Goal: Obtain resource: Download file/media

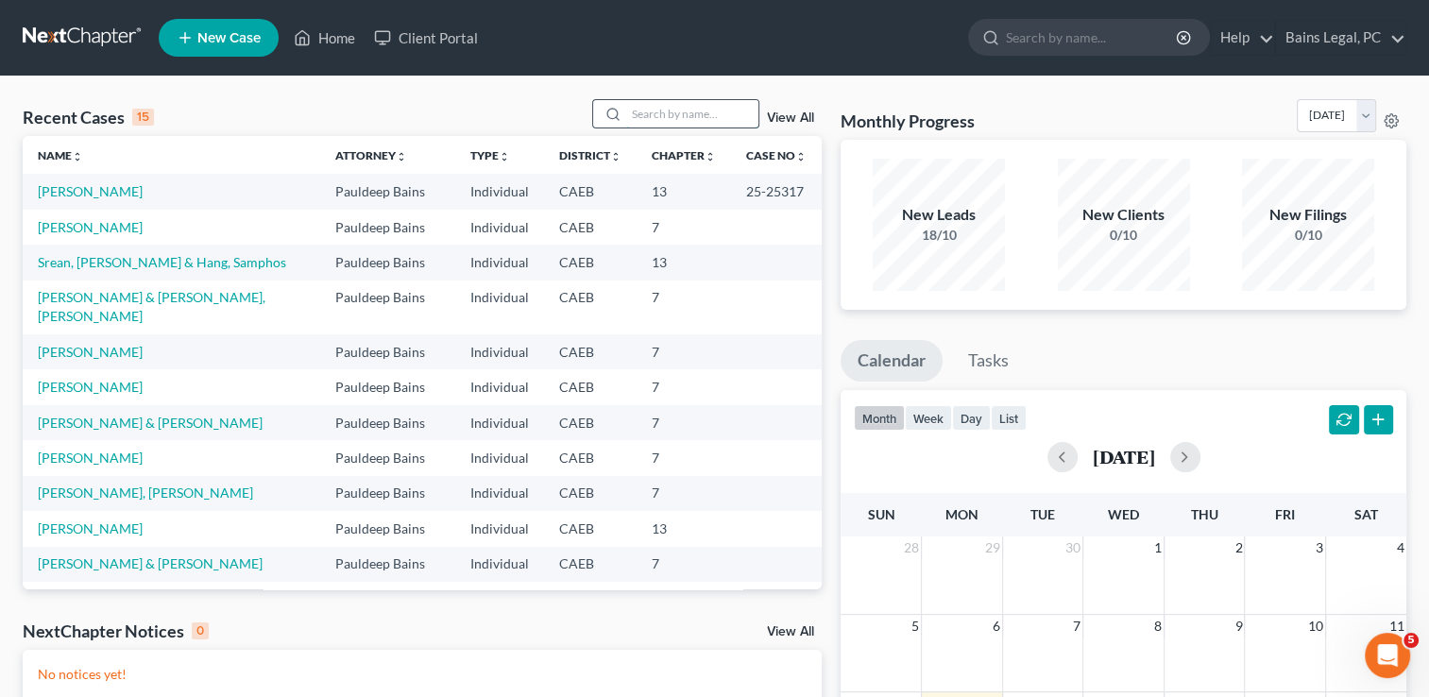
click at [680, 122] on input "search" at bounding box center [692, 113] width 132 height 27
type input "t"
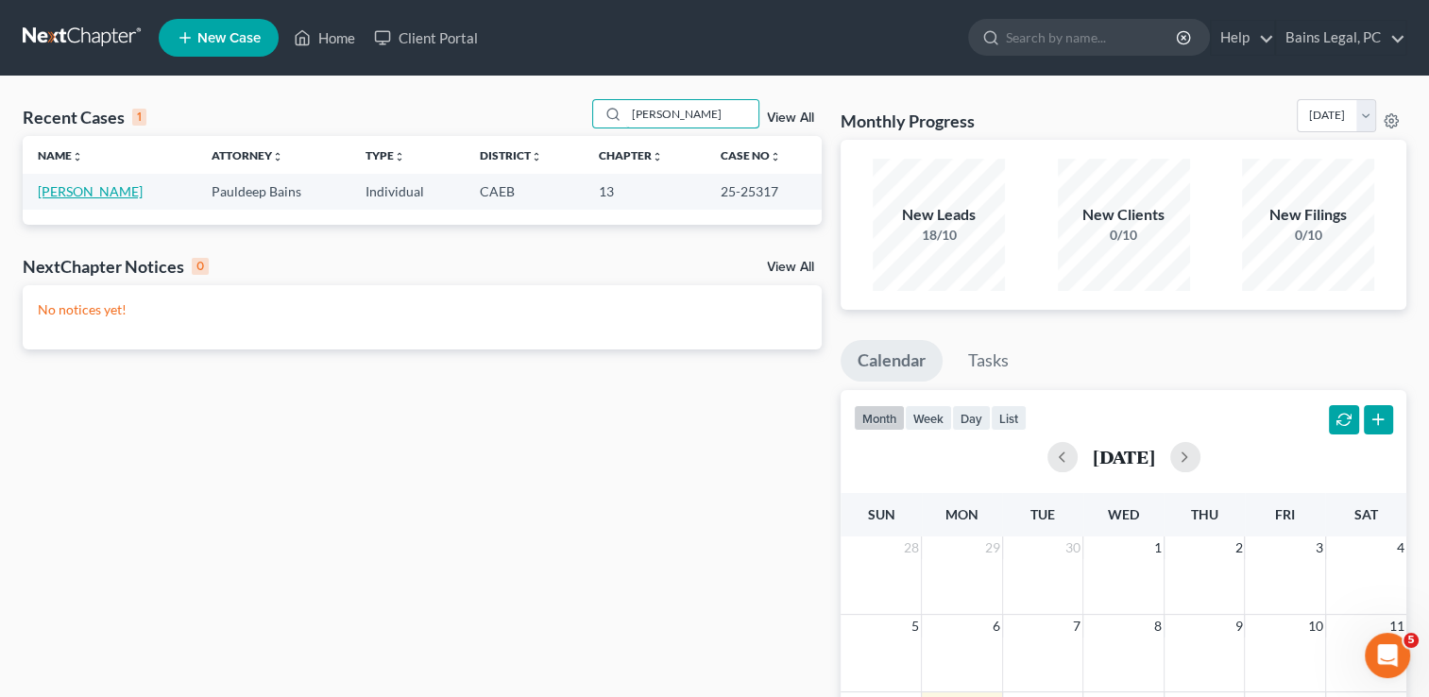
type input "[PERSON_NAME]"
click at [73, 191] on link "[PERSON_NAME]" at bounding box center [90, 191] width 105 height 16
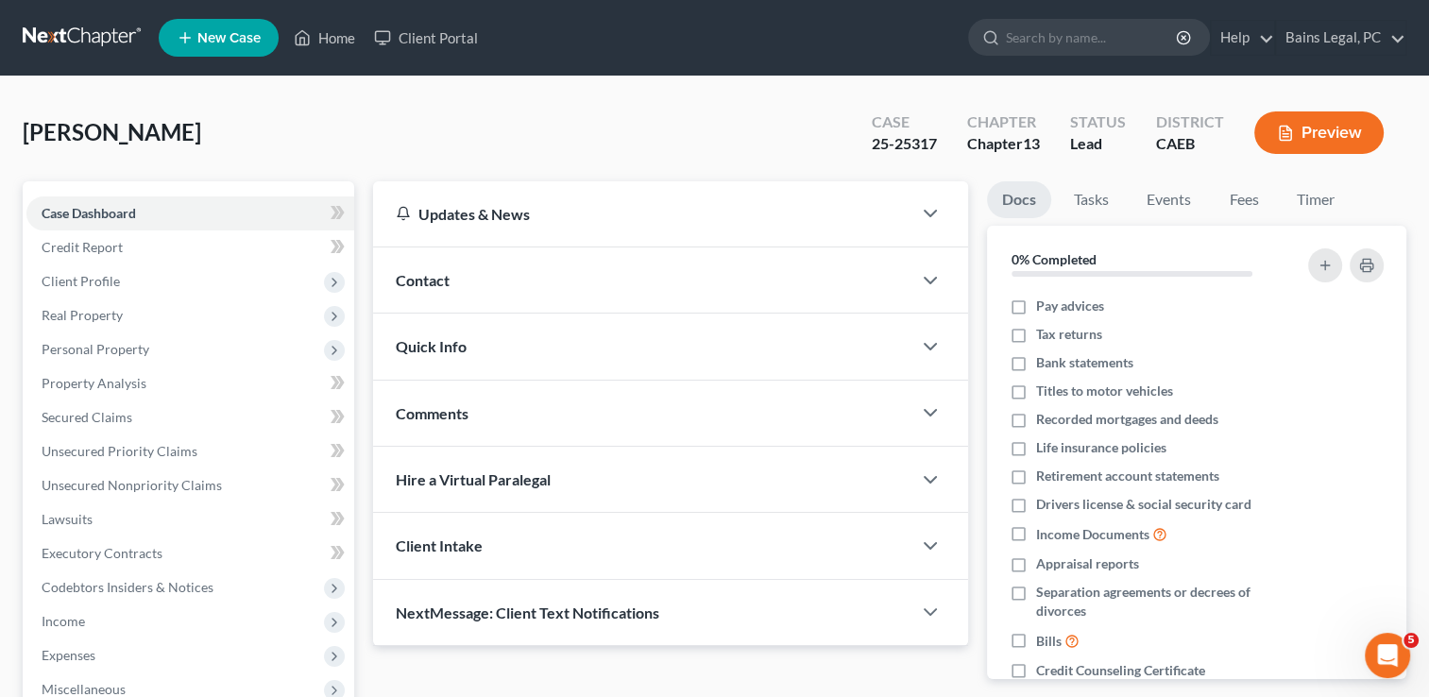
click at [360, 172] on div "[PERSON_NAME] Upgraded Case 25-25317 Chapter Chapter 13 Status Lead District CA…" at bounding box center [714, 140] width 1383 height 82
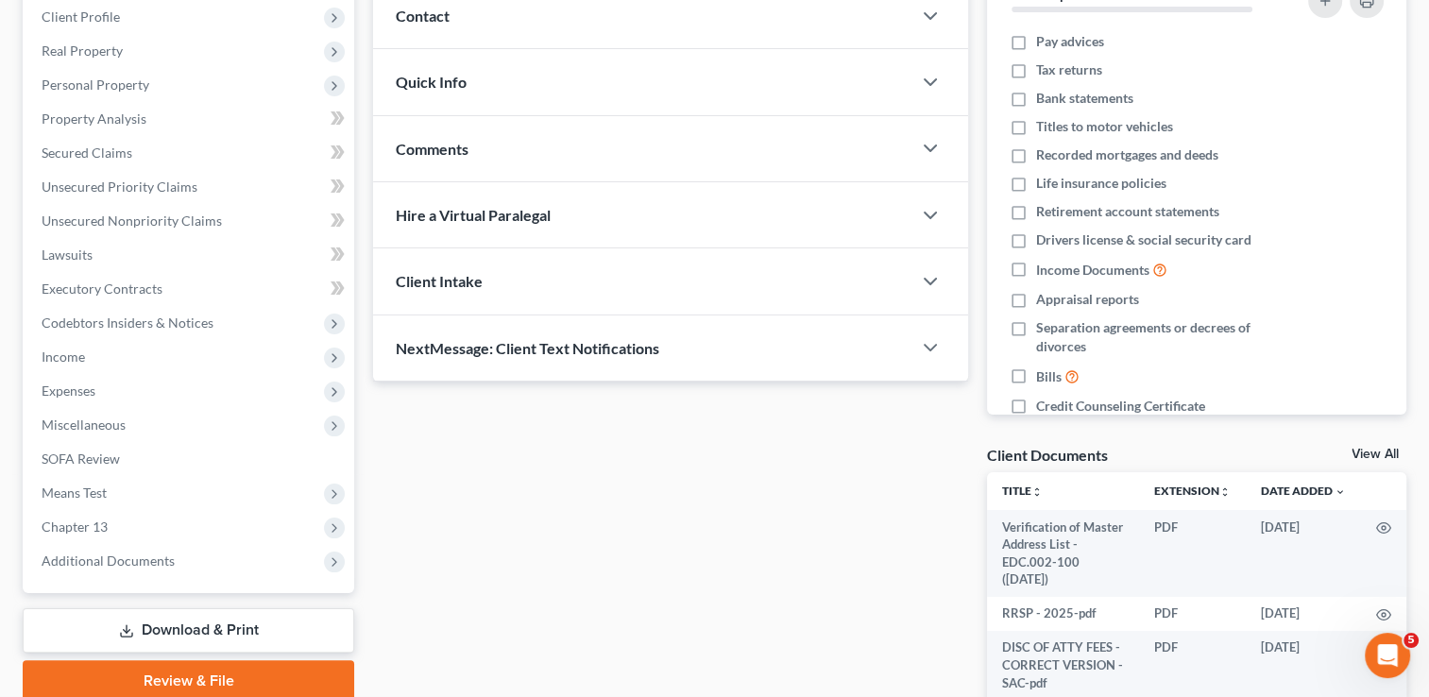
scroll to position [302, 0]
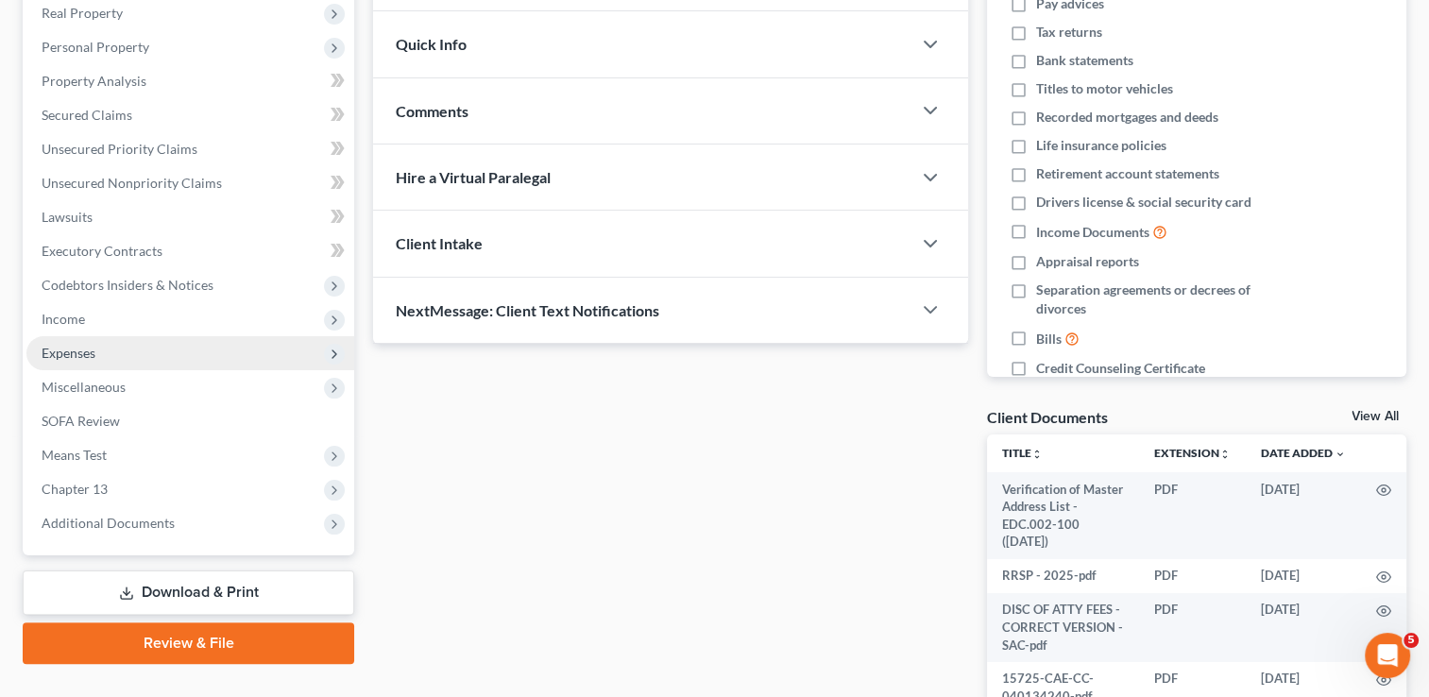
click at [137, 346] on span "Expenses" at bounding box center [190, 353] width 328 height 34
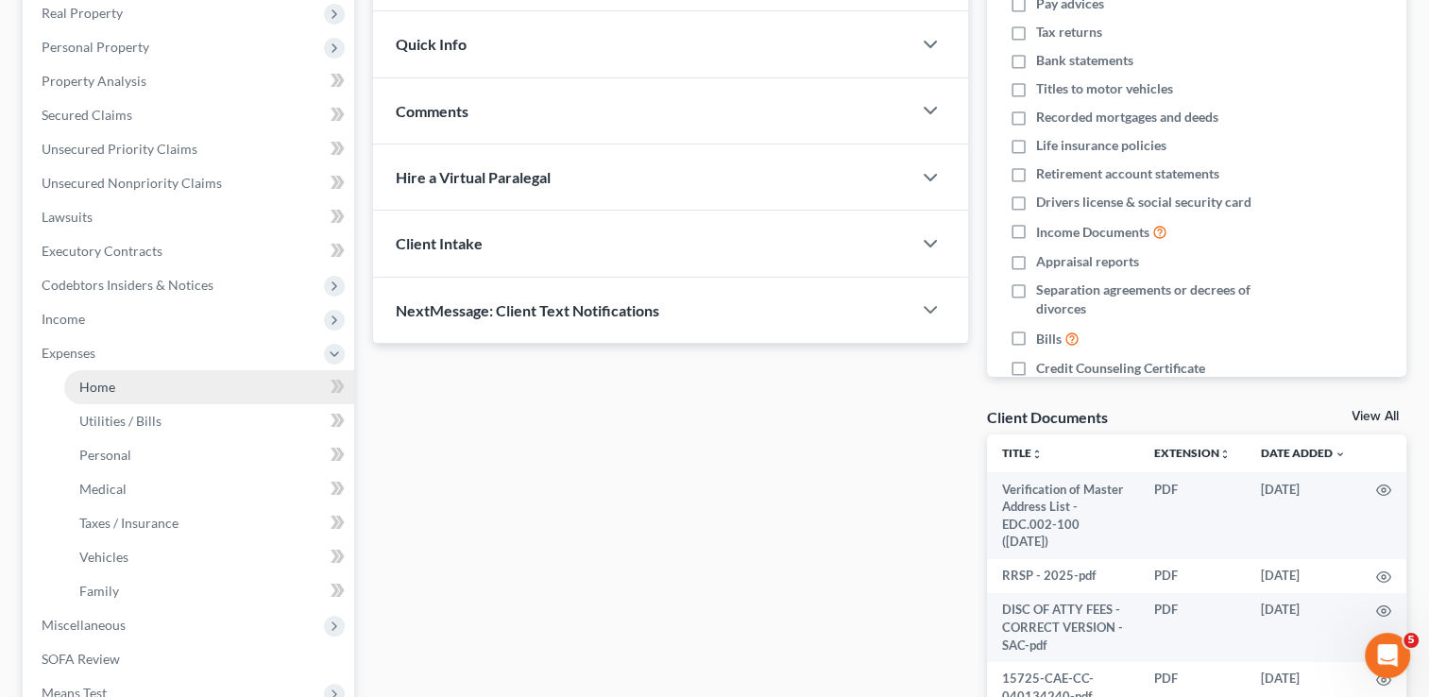
click at [141, 382] on link "Home" at bounding box center [209, 387] width 290 height 34
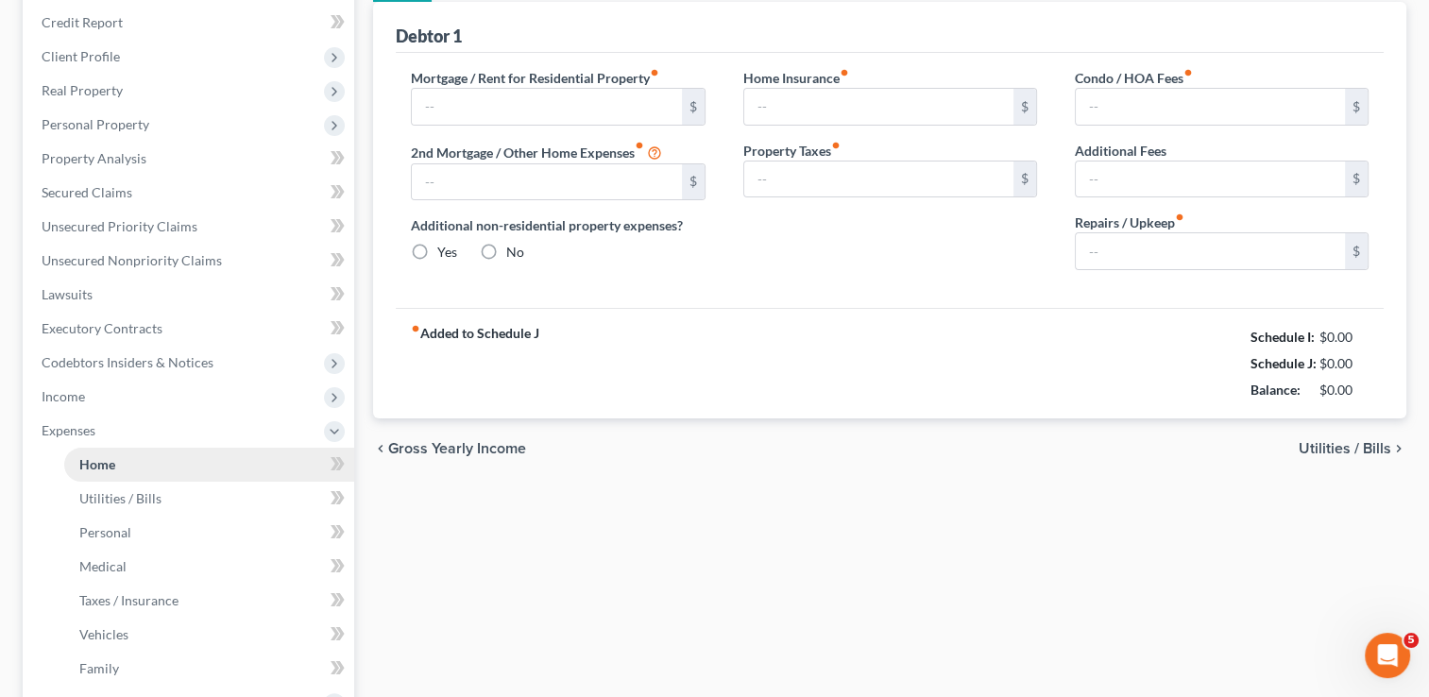
click at [141, 382] on ul "Case Dashboard Payments Invoices Payments Payments Credit Report Client Profile" at bounding box center [190, 414] width 328 height 884
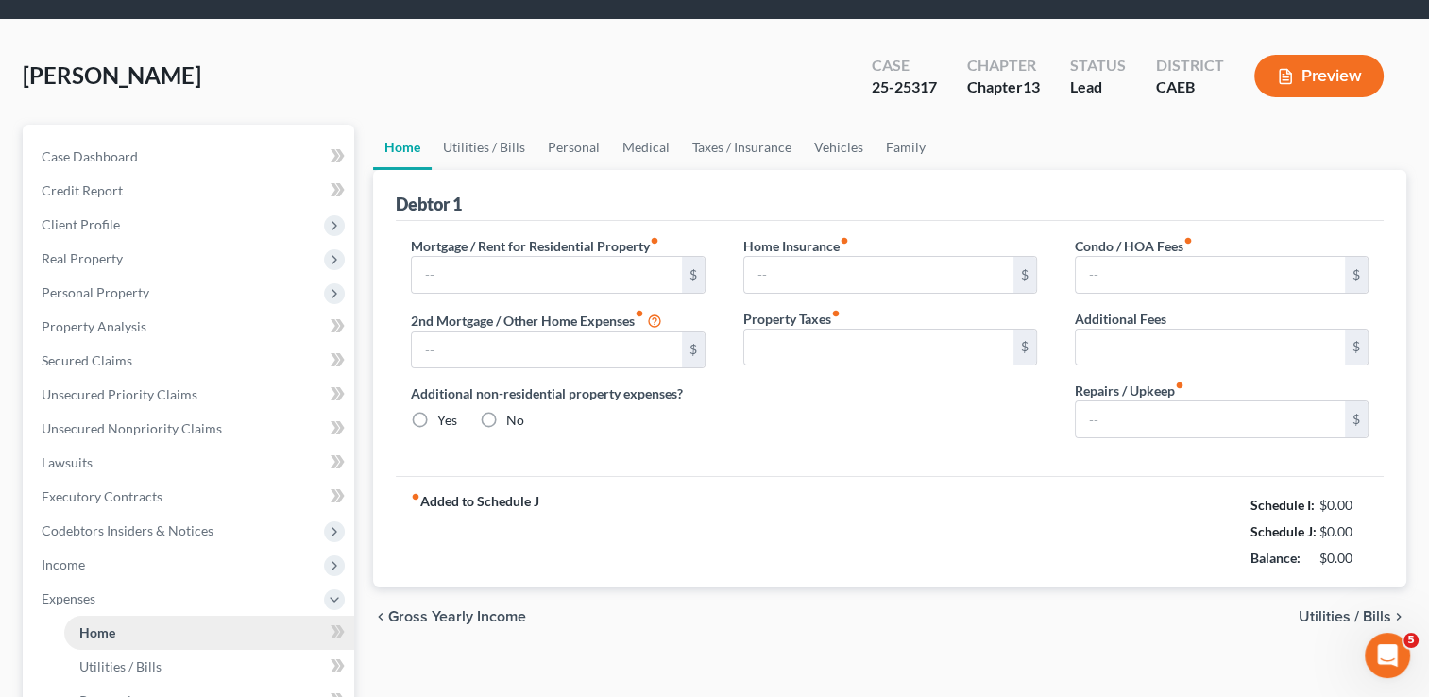
type input "0.00"
radio input "true"
type input "0.00"
type input "250.00"
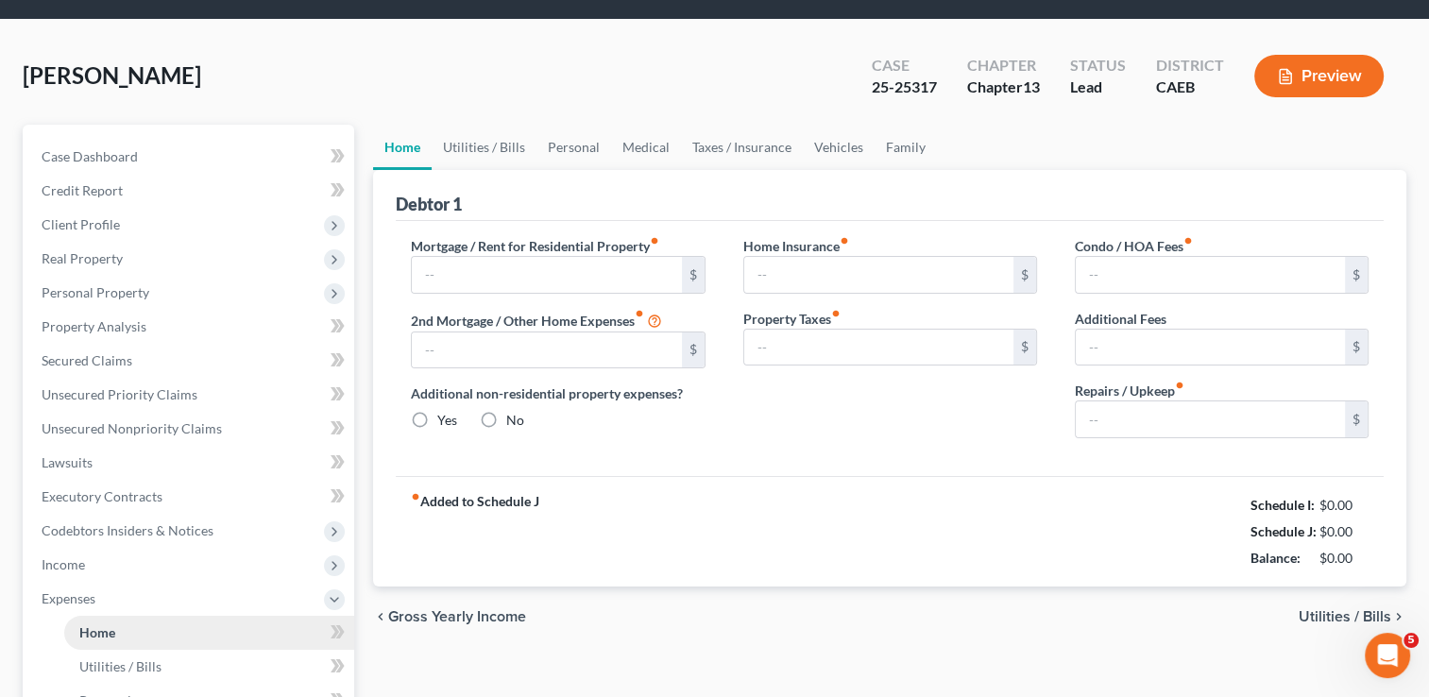
type input "380.00"
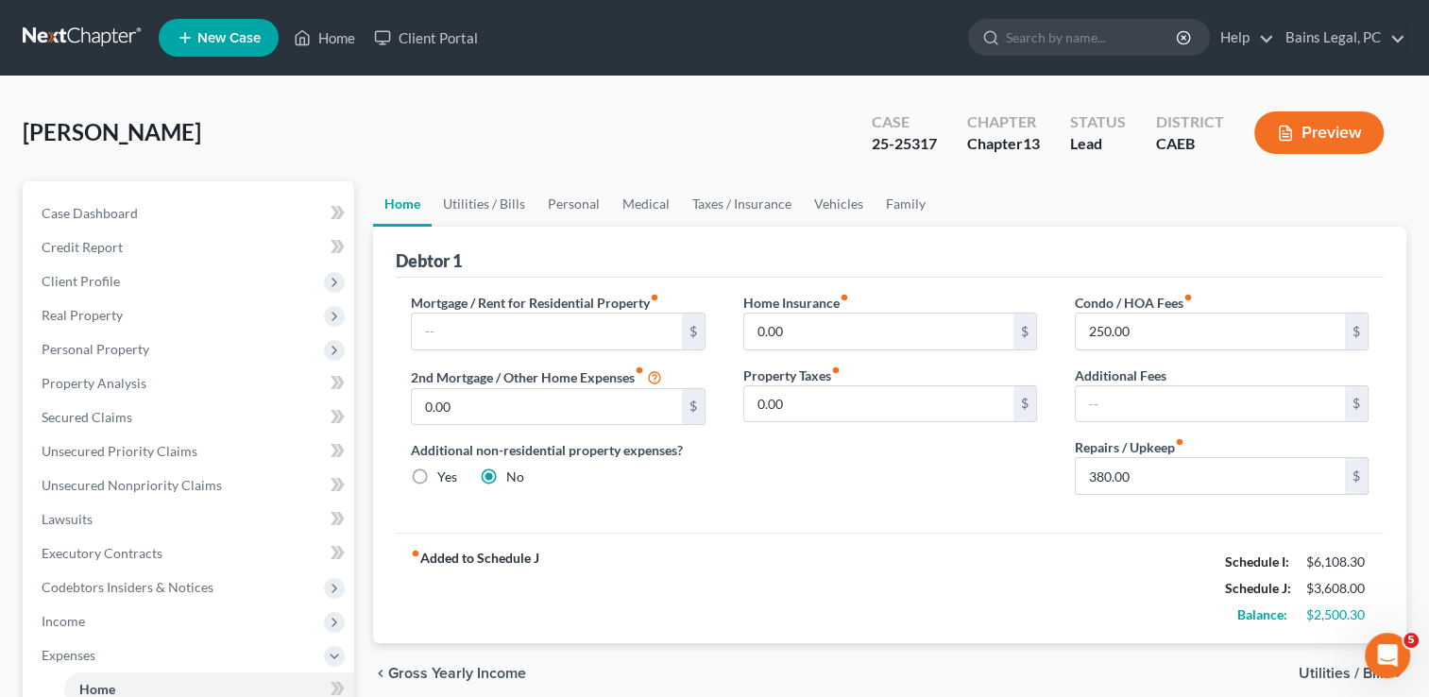
click at [370, 127] on div "[PERSON_NAME] Upgraded Case 25-25317 Chapter Chapter 13 Status Lead District CA…" at bounding box center [714, 140] width 1383 height 82
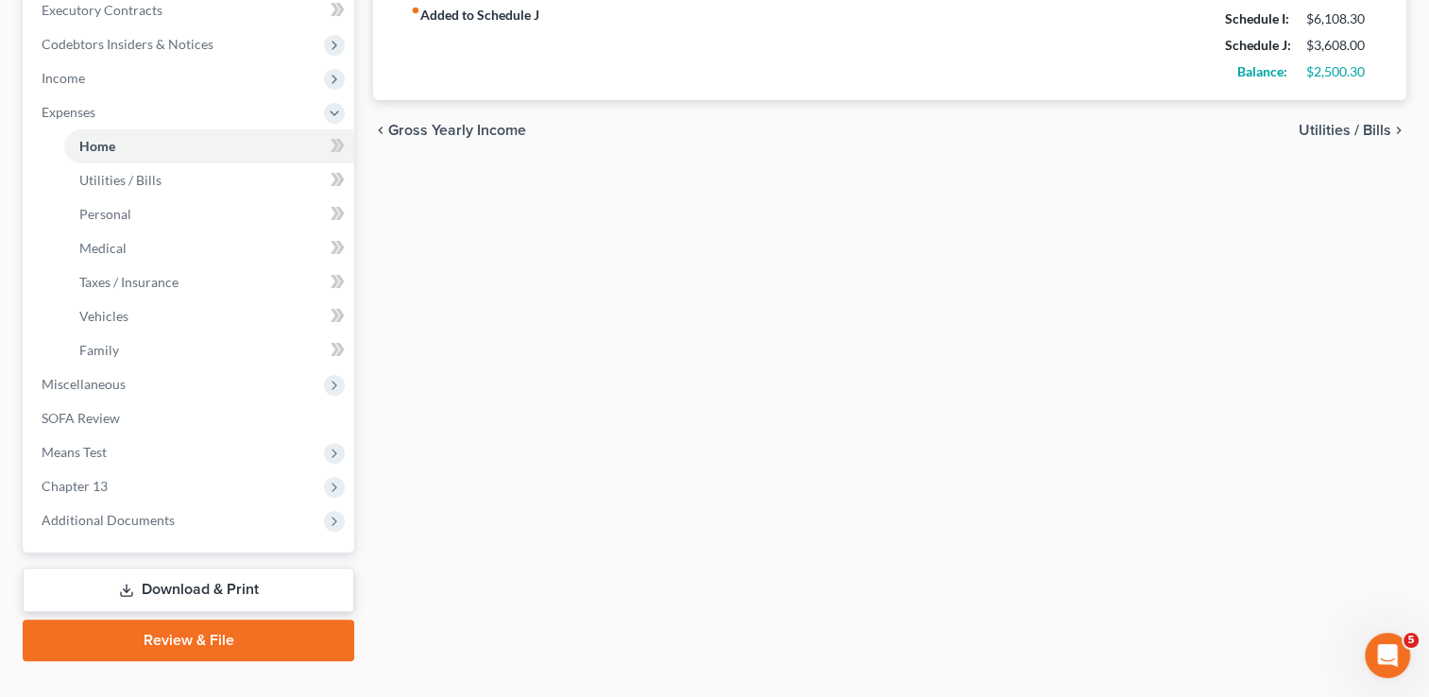
scroll to position [577, 0]
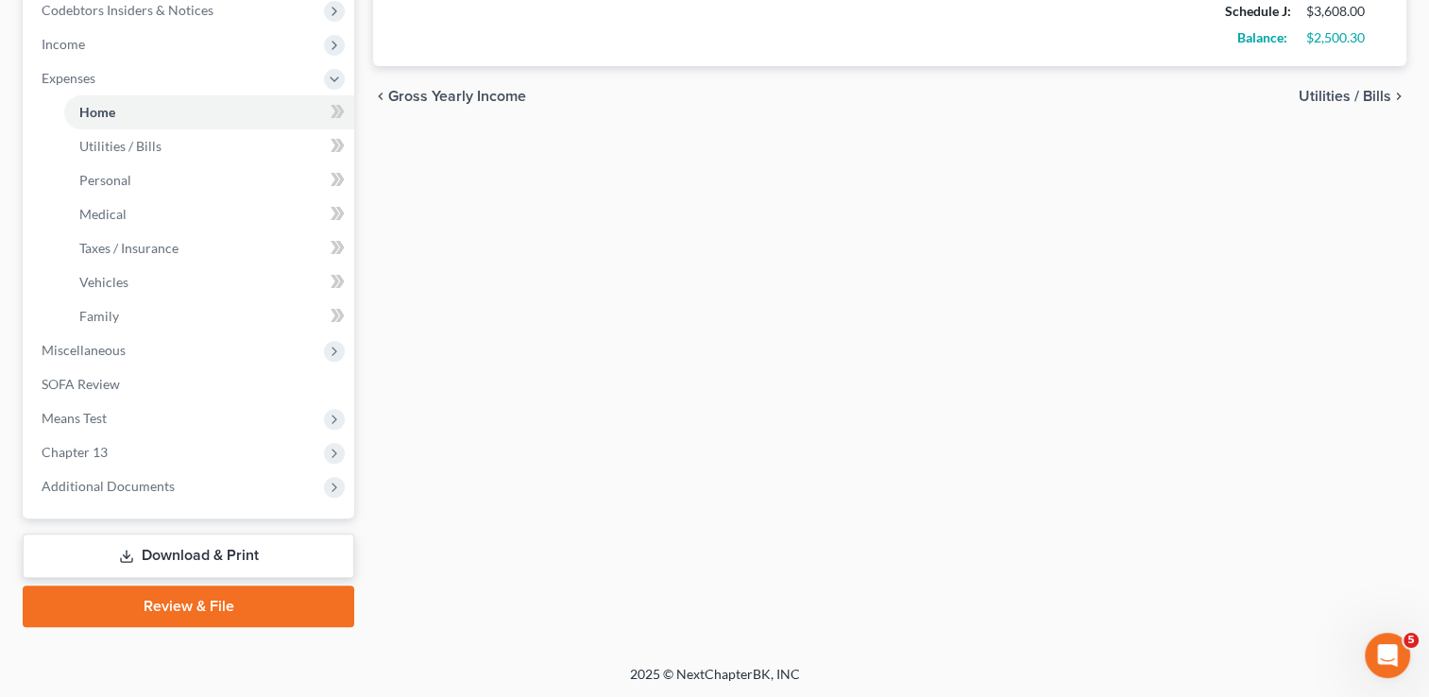
click at [170, 553] on link "Download & Print" at bounding box center [188, 556] width 331 height 44
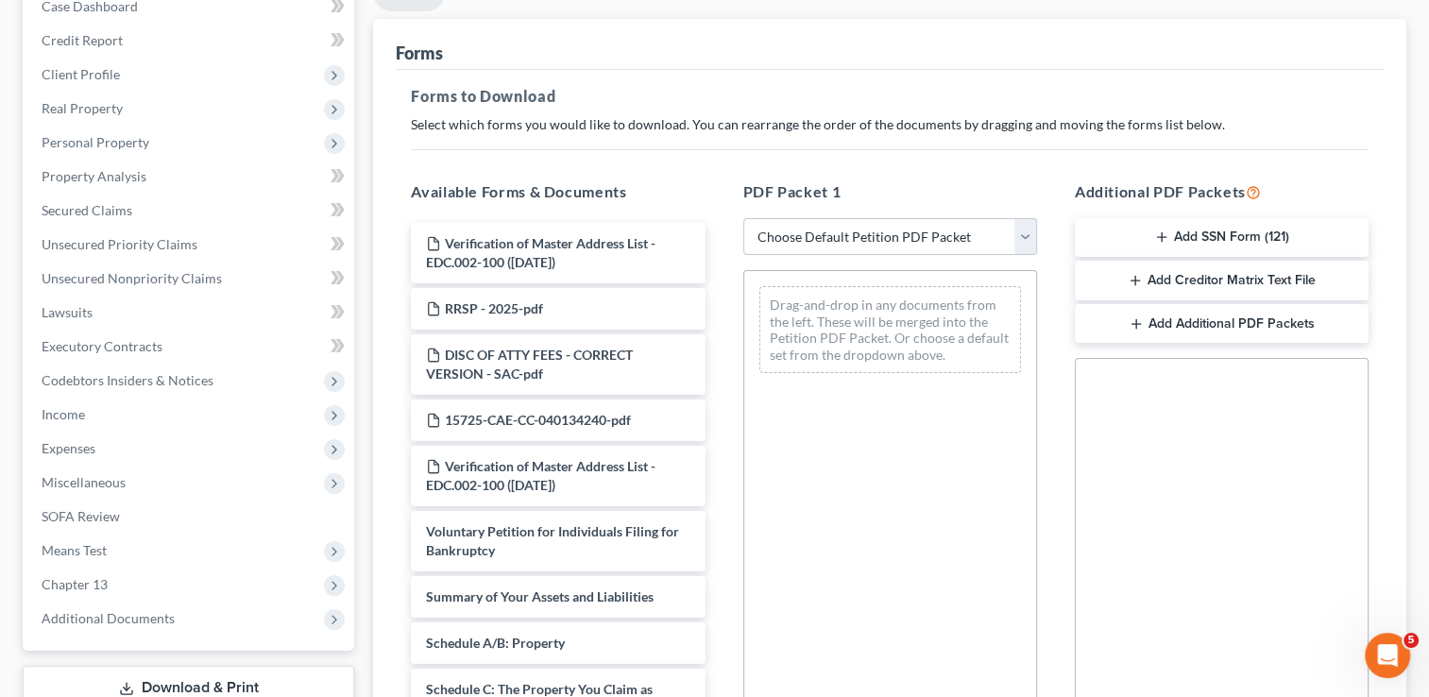
scroll to position [227, 0]
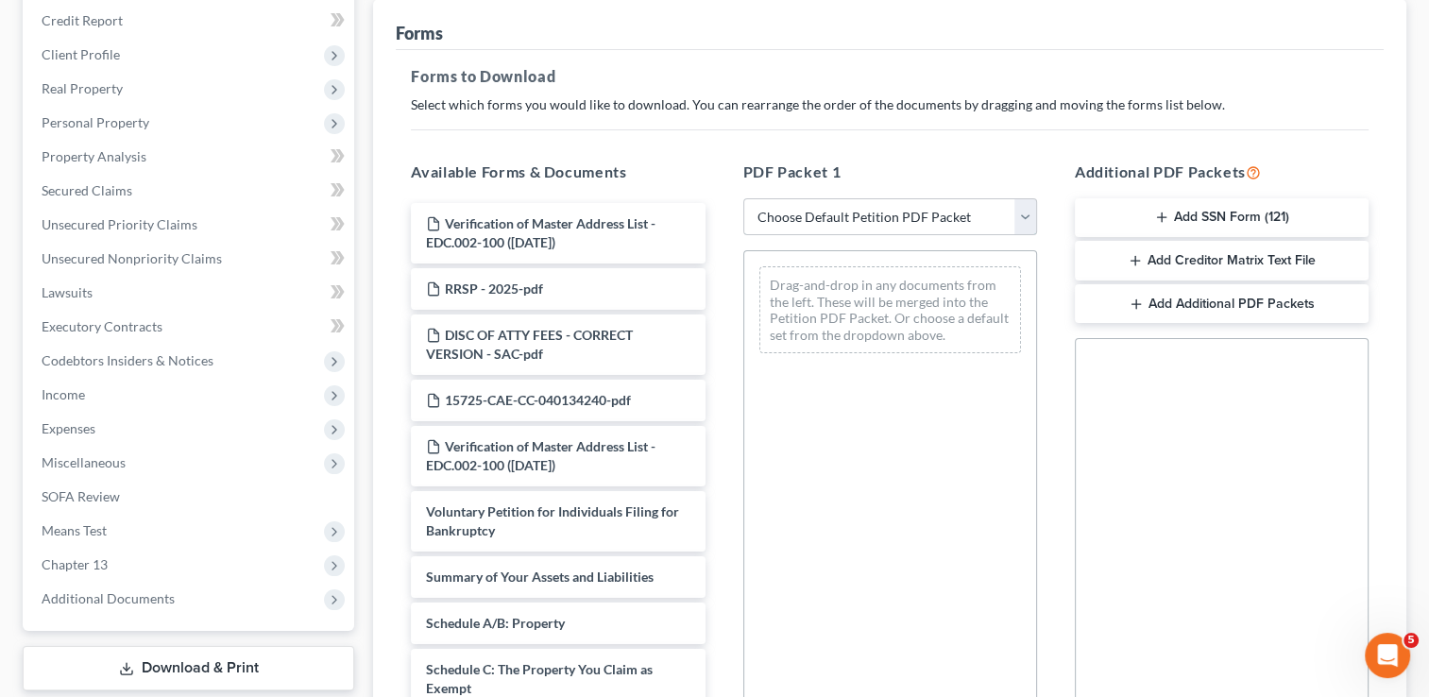
click at [848, 209] on select "Choose Default Petition PDF Packet Complete Bankruptcy Petition (all forms and …" at bounding box center [890, 217] width 294 height 38
select select "0"
click at [743, 198] on select "Choose Default Petition PDF Packet Complete Bankruptcy Petition (all forms and …" at bounding box center [890, 217] width 294 height 38
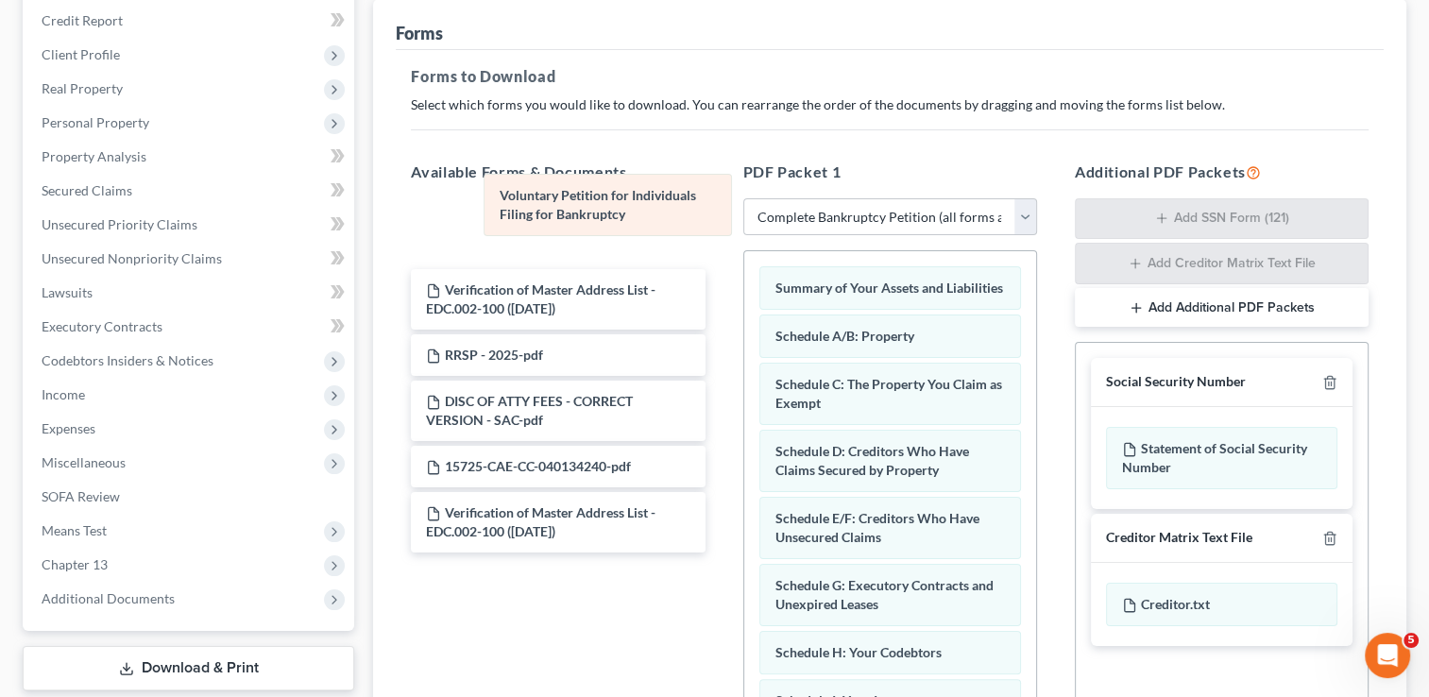
drag, startPoint x: 835, startPoint y: 234, endPoint x: 546, endPoint y: 187, distance: 292.8
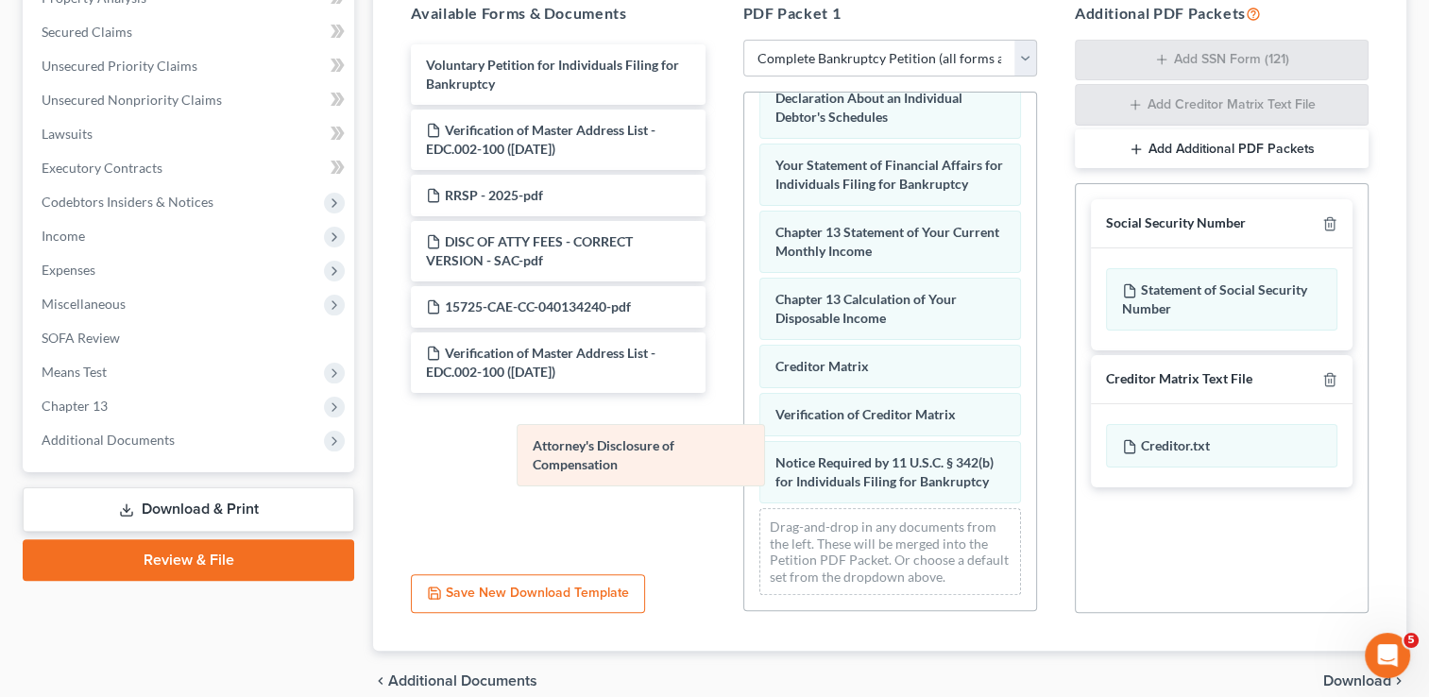
scroll to position [570, 0]
drag, startPoint x: 818, startPoint y: 465, endPoint x: 574, endPoint y: 448, distance: 244.2
click at [744, 448] on div "Attorney's Disclosure of Compensation Summary of Your Assets and Liabilities Sc…" at bounding box center [890, 81] width 292 height 1058
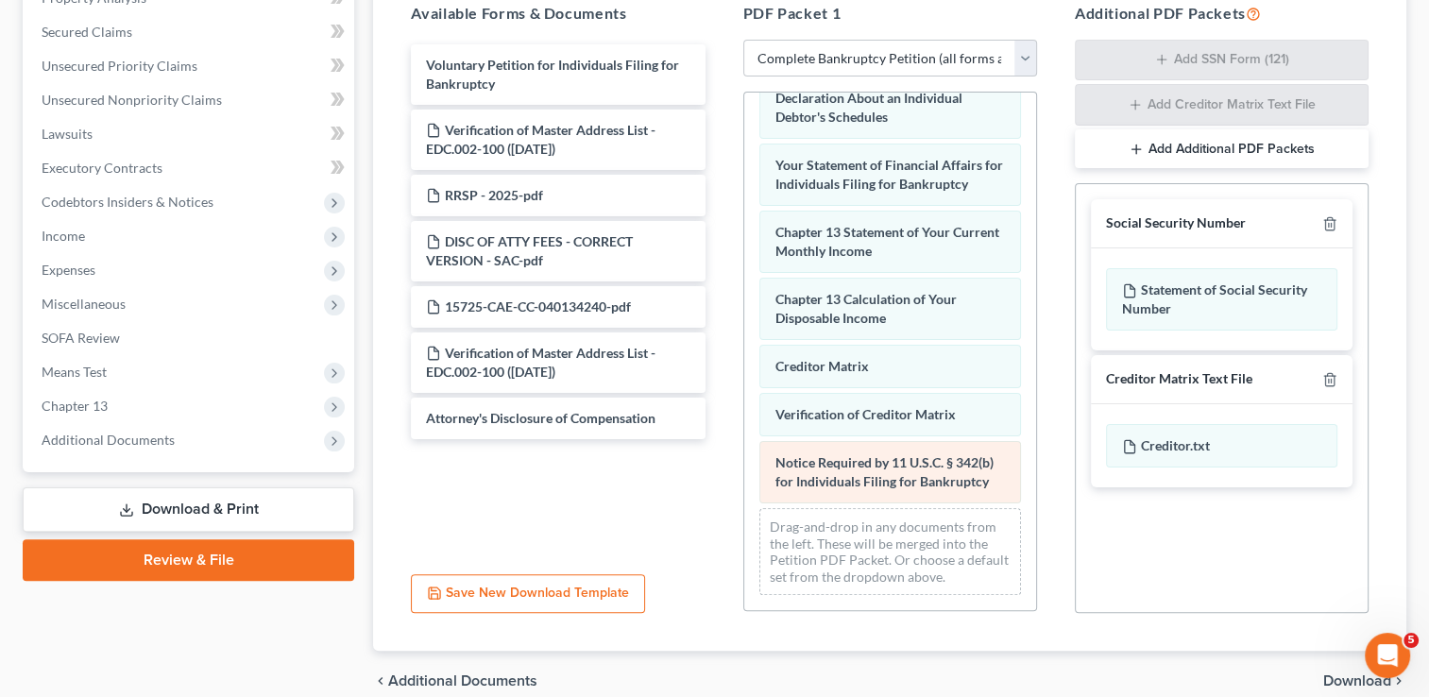
scroll to position [484, 0]
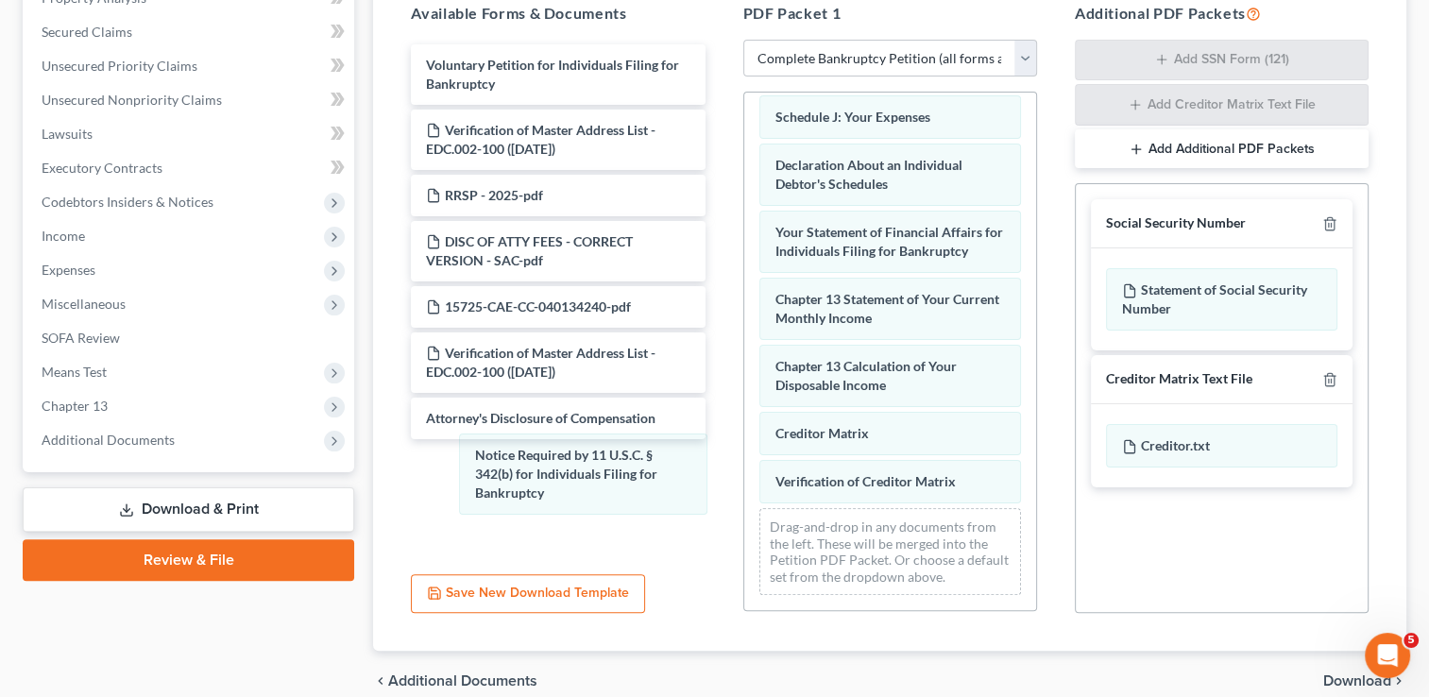
click at [744, 483] on div "Notice Required by 11 U.S.C. § 342(b) for Individuals Filing for Bankruptcy Sum…" at bounding box center [890, 114] width 292 height 991
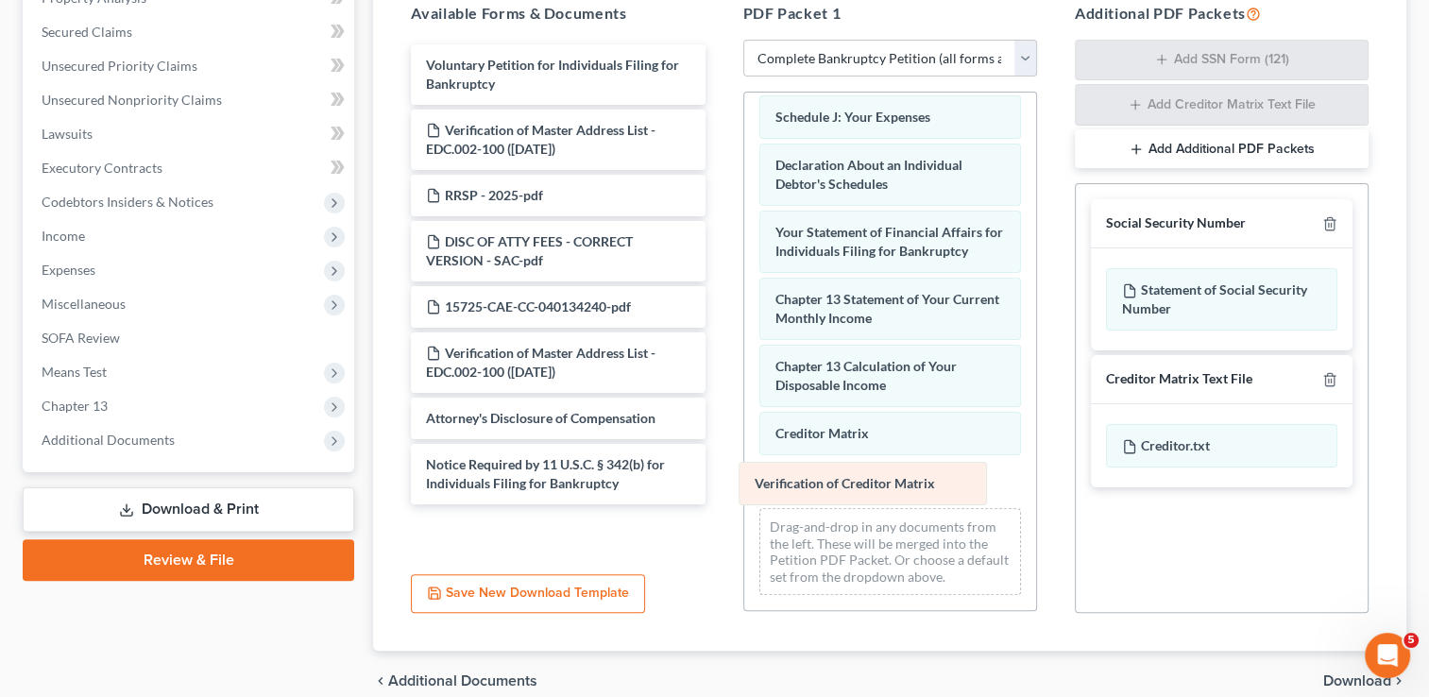
scroll to position [437, 0]
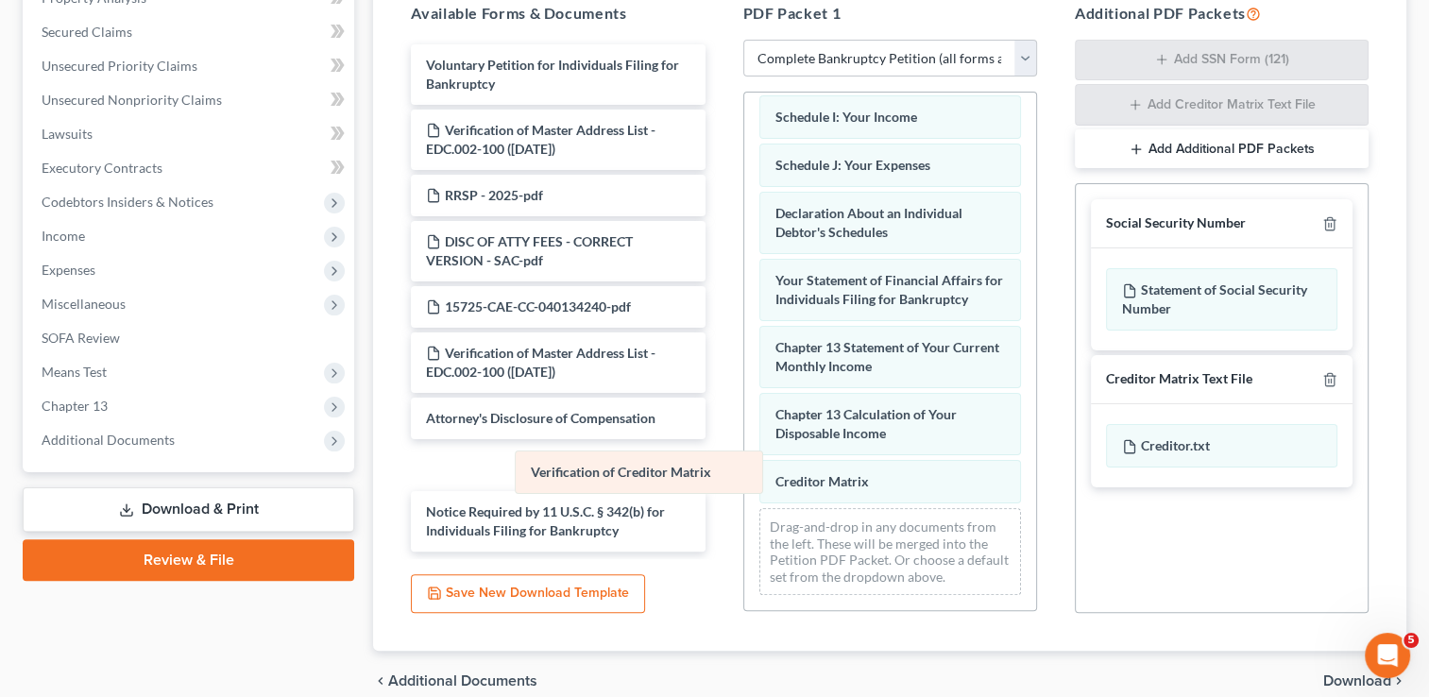
drag, startPoint x: 808, startPoint y: 472, endPoint x: 565, endPoint y: 463, distance: 243.8
click at [744, 463] on div "Verification of Creditor Matrix Summary of Your Assets and Liabilities Schedule…" at bounding box center [890, 139] width 292 height 942
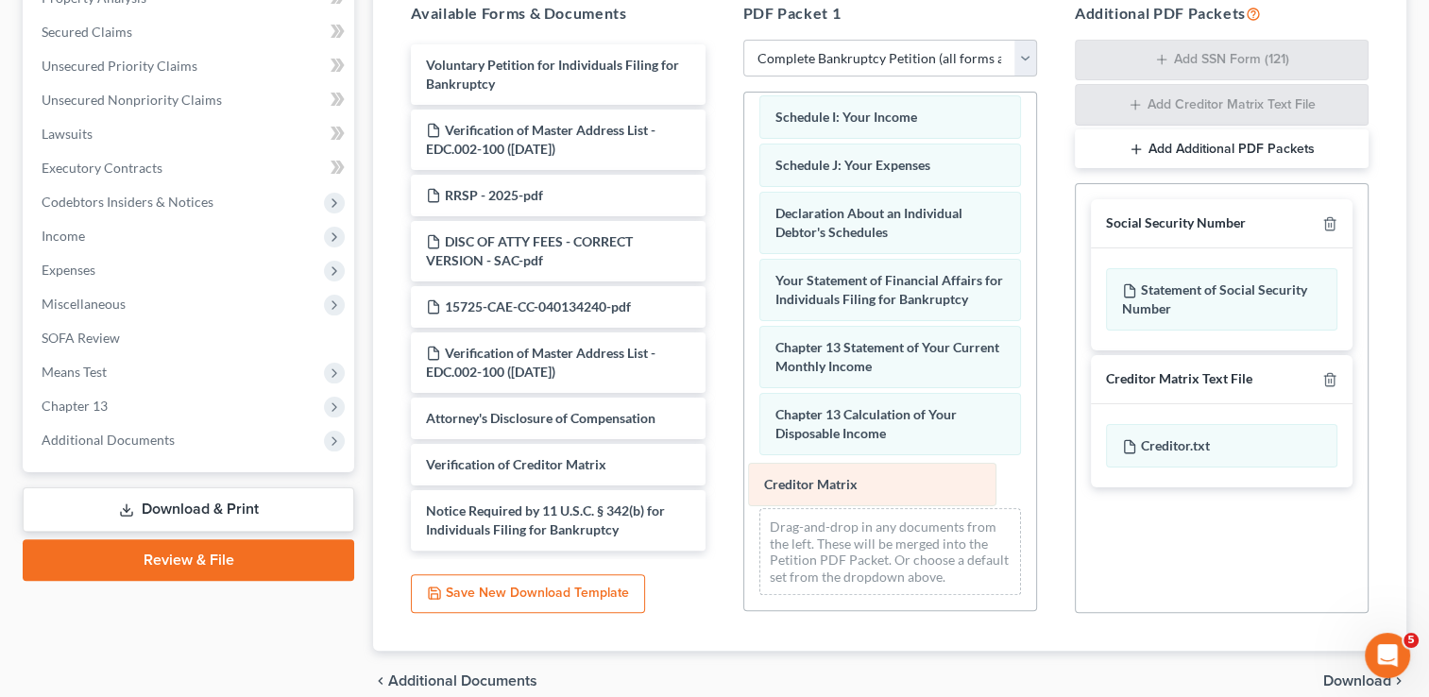
scroll to position [389, 0]
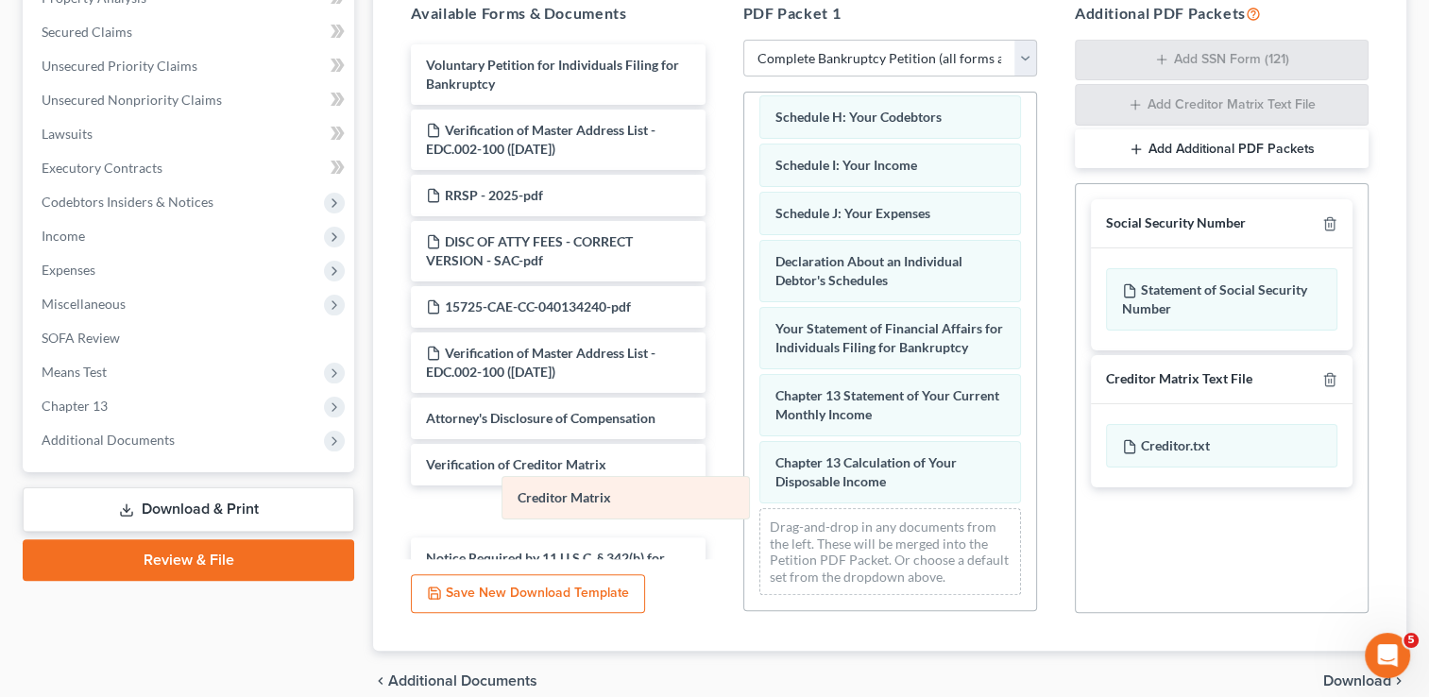
drag, startPoint x: 820, startPoint y: 469, endPoint x: 563, endPoint y: 485, distance: 257.4
click at [744, 485] on div "Creditor Matrix Summary of Your Assets and Liabilities Schedule A/B: Property S…" at bounding box center [890, 163] width 292 height 894
click at [1334, 680] on span "Download" at bounding box center [1357, 680] width 68 height 15
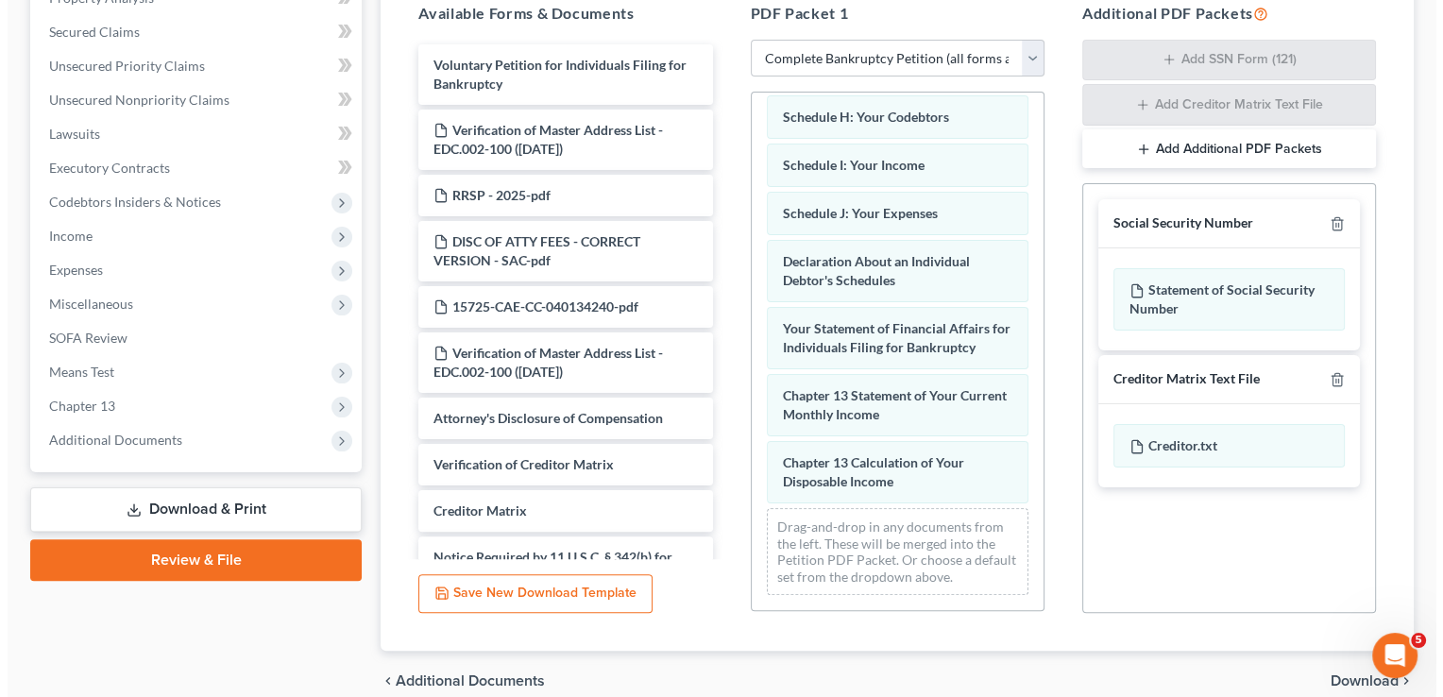
scroll to position [339, 0]
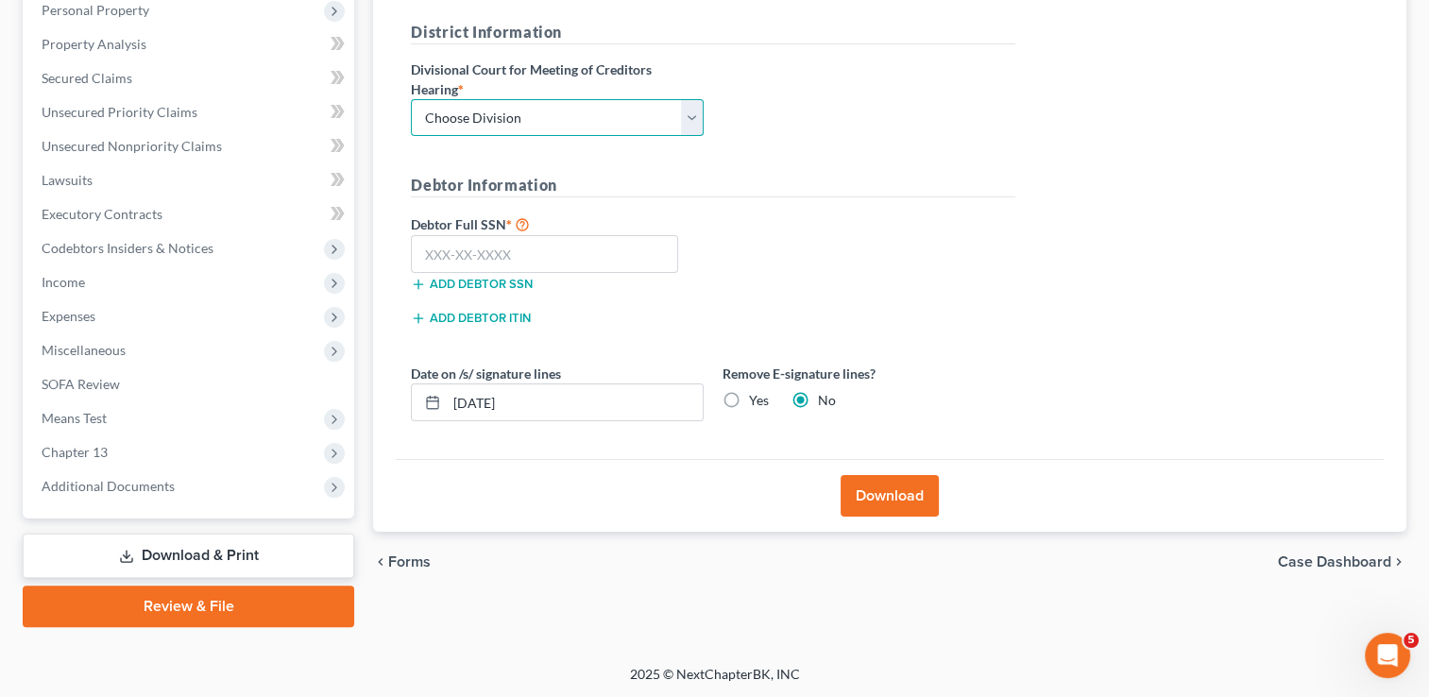
click at [500, 105] on select "Choose Division Fresno Modesto [GEOGRAPHIC_DATA]" at bounding box center [557, 118] width 293 height 38
select select "2"
click at [411, 99] on select "Choose Division Fresno Modesto [GEOGRAPHIC_DATA]" at bounding box center [557, 118] width 293 height 38
click at [536, 240] on input "text" at bounding box center [544, 254] width 267 height 38
click at [583, 246] on input "text" at bounding box center [544, 254] width 267 height 38
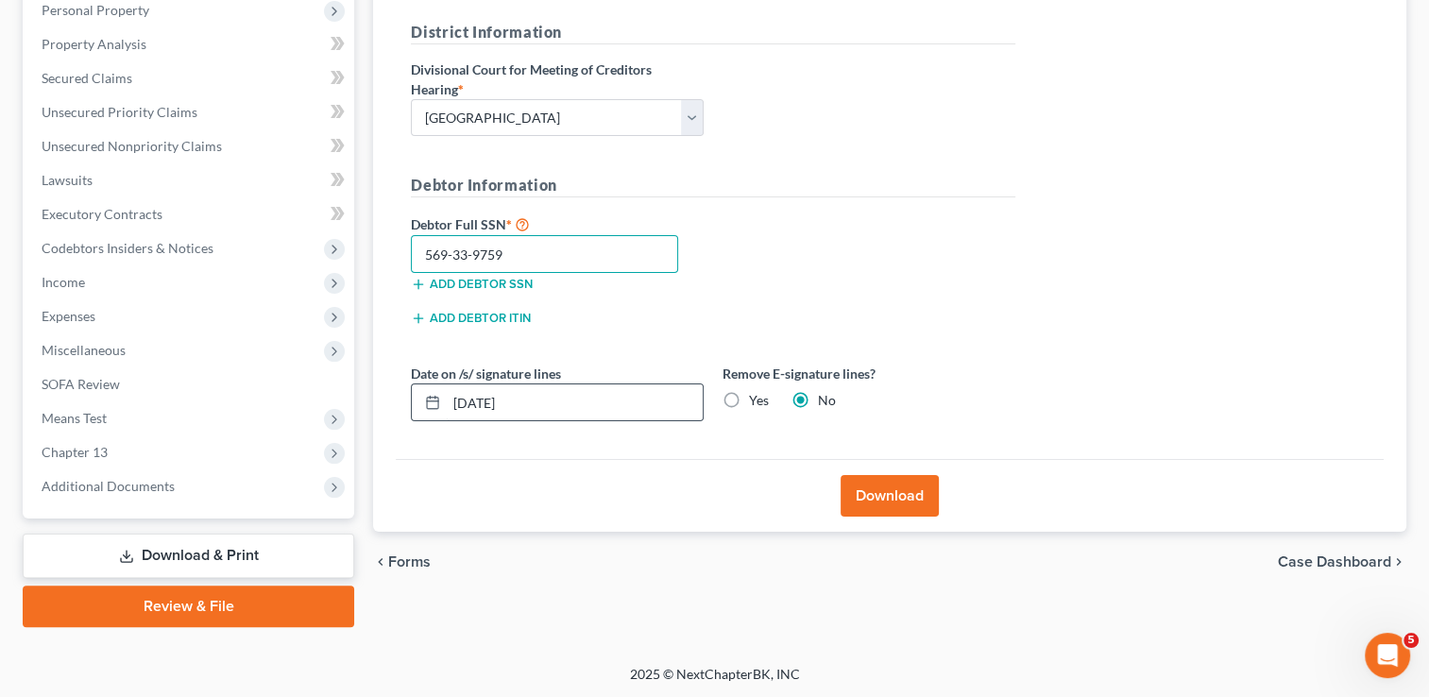
type input "569-33-9759"
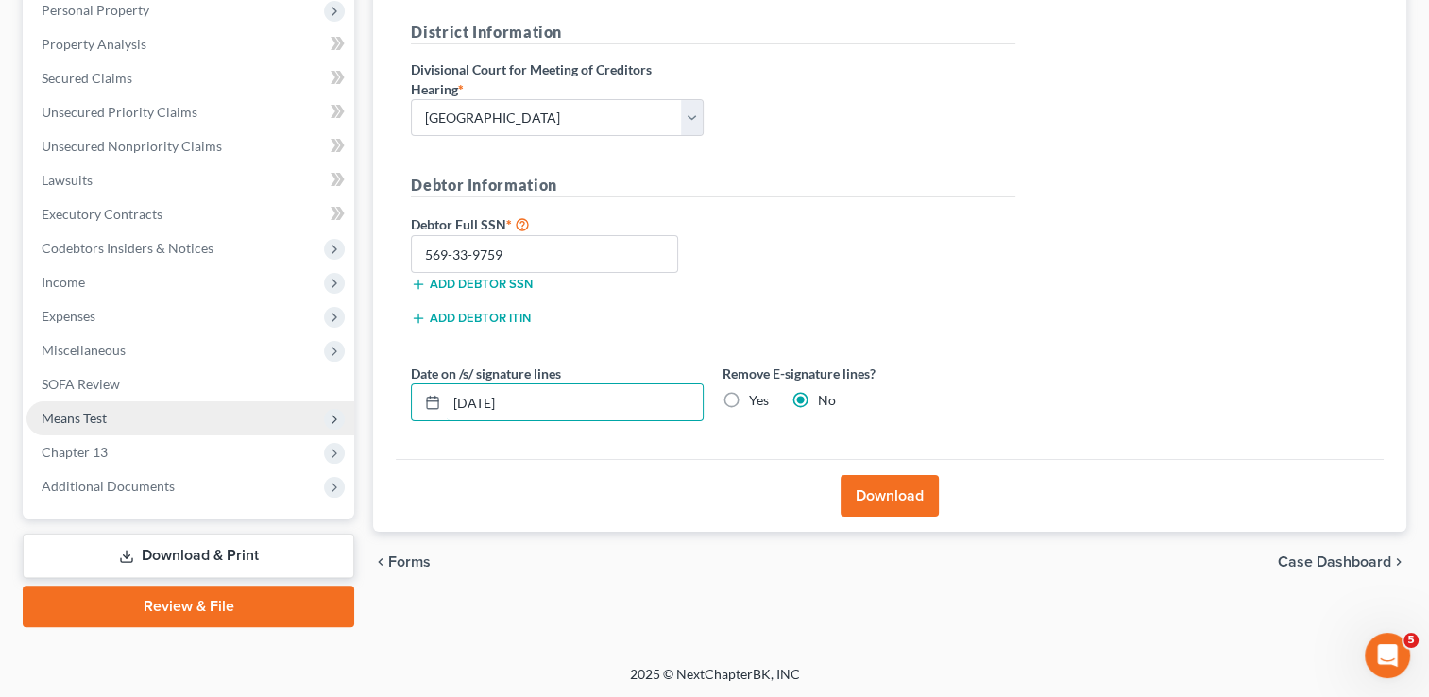
drag, startPoint x: 561, startPoint y: 399, endPoint x: 314, endPoint y: 408, distance: 247.6
click at [314, 408] on div "Petition Navigation Case Dashboard Payments Invoices Payments Payments Credit R…" at bounding box center [714, 234] width 1402 height 785
type input "[DATE]"
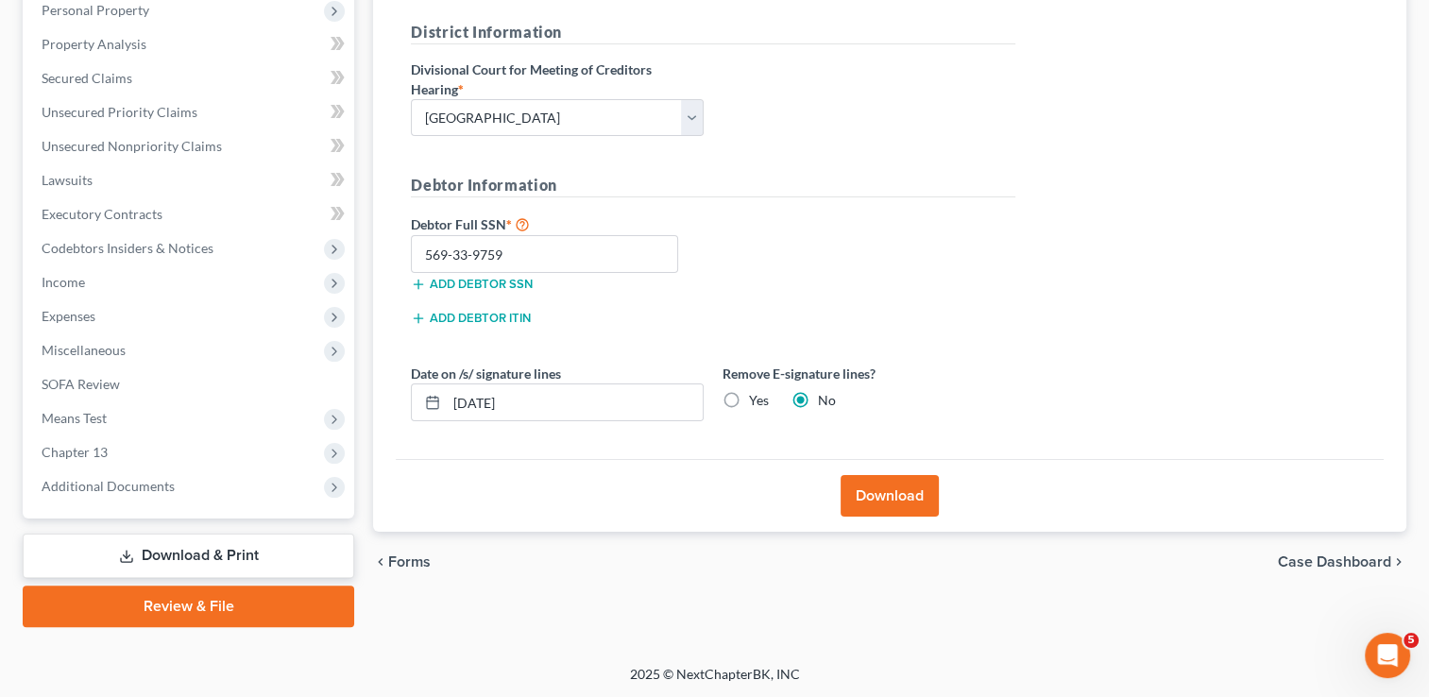
click at [873, 509] on button "Download" at bounding box center [889, 496] width 98 height 42
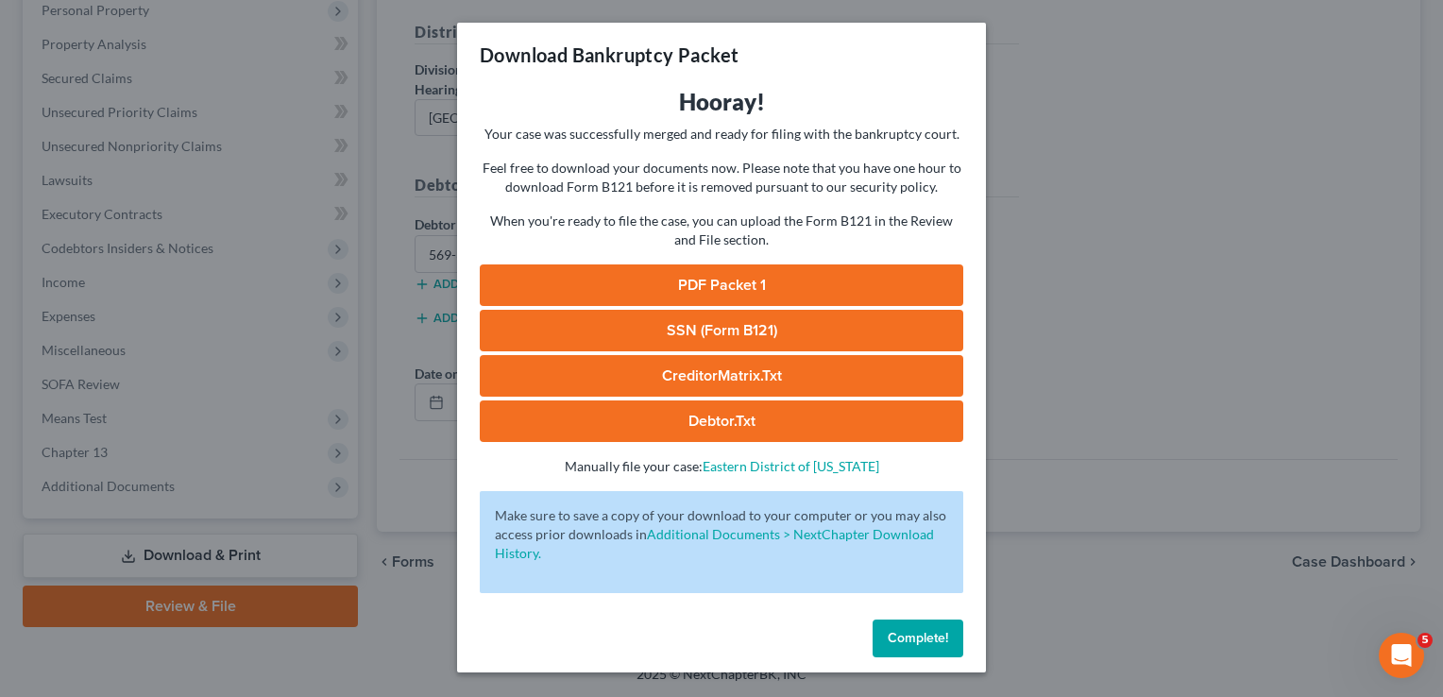
click at [743, 278] on link "PDF Packet 1" at bounding box center [722, 285] width 484 height 42
